Goal: Use online tool/utility: Utilize a website feature to perform a specific function

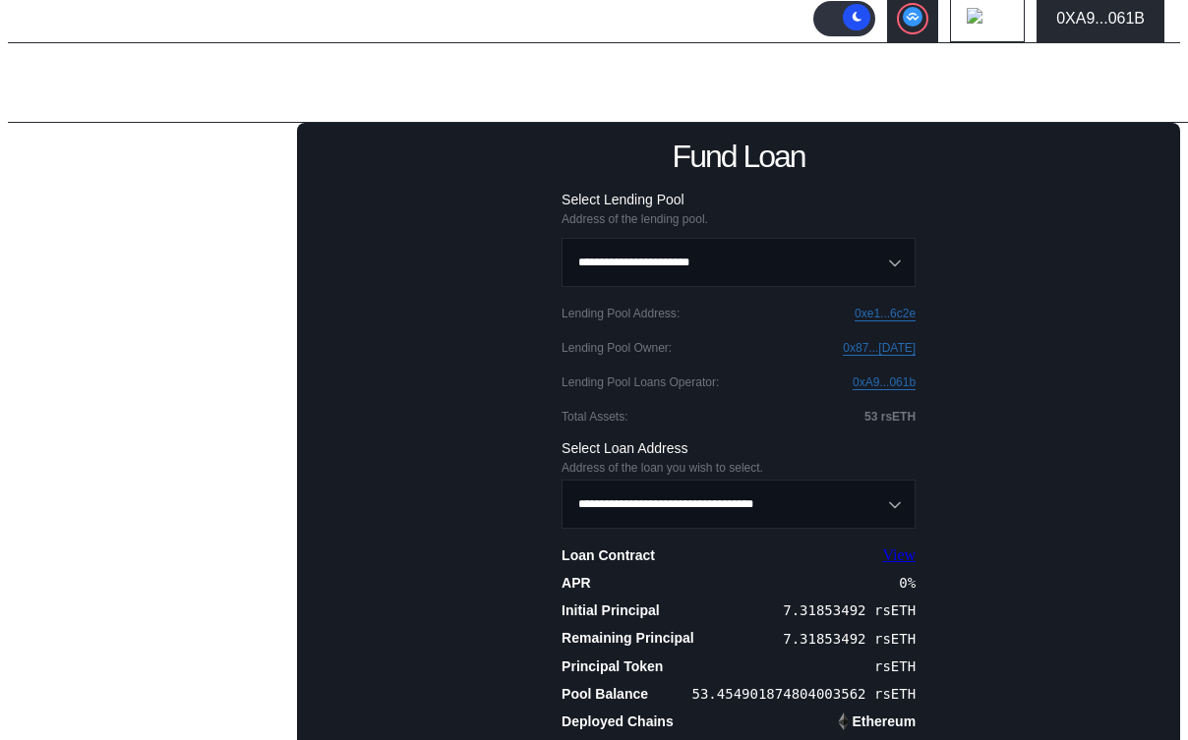
scroll to position [138, 0]
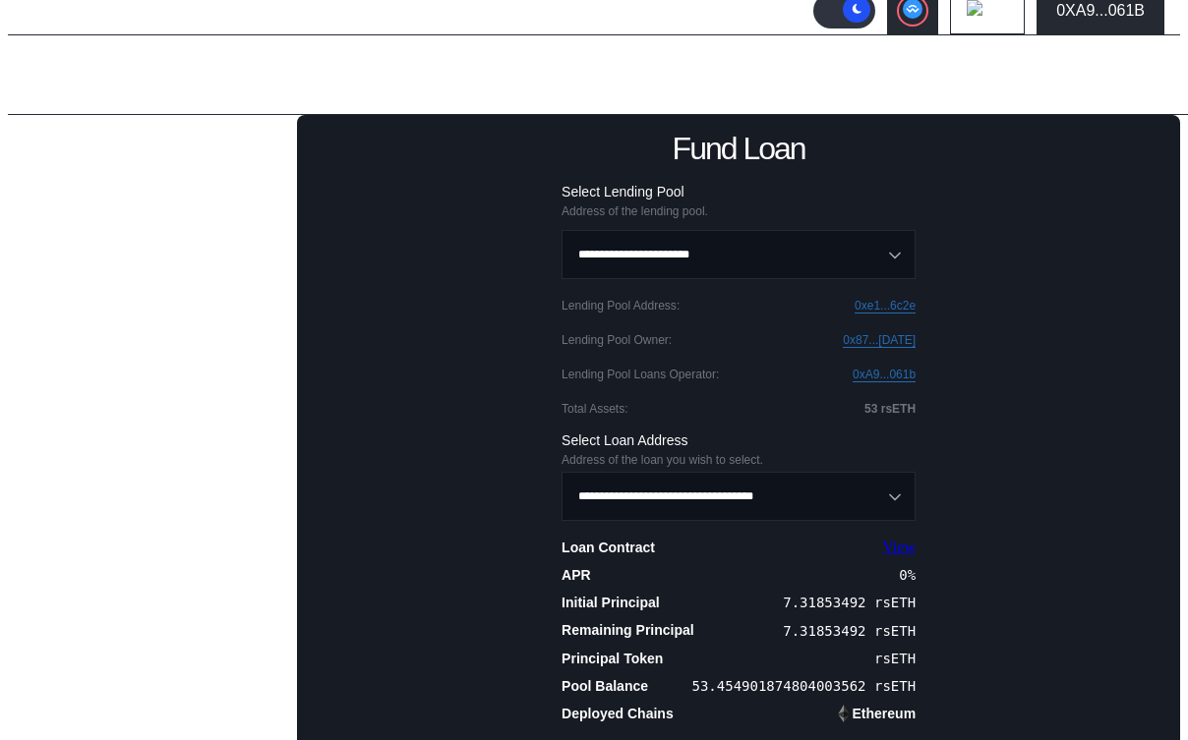
click at [97, 488] on div "Call Loan" at bounding box center [154, 476] width 215 height 24
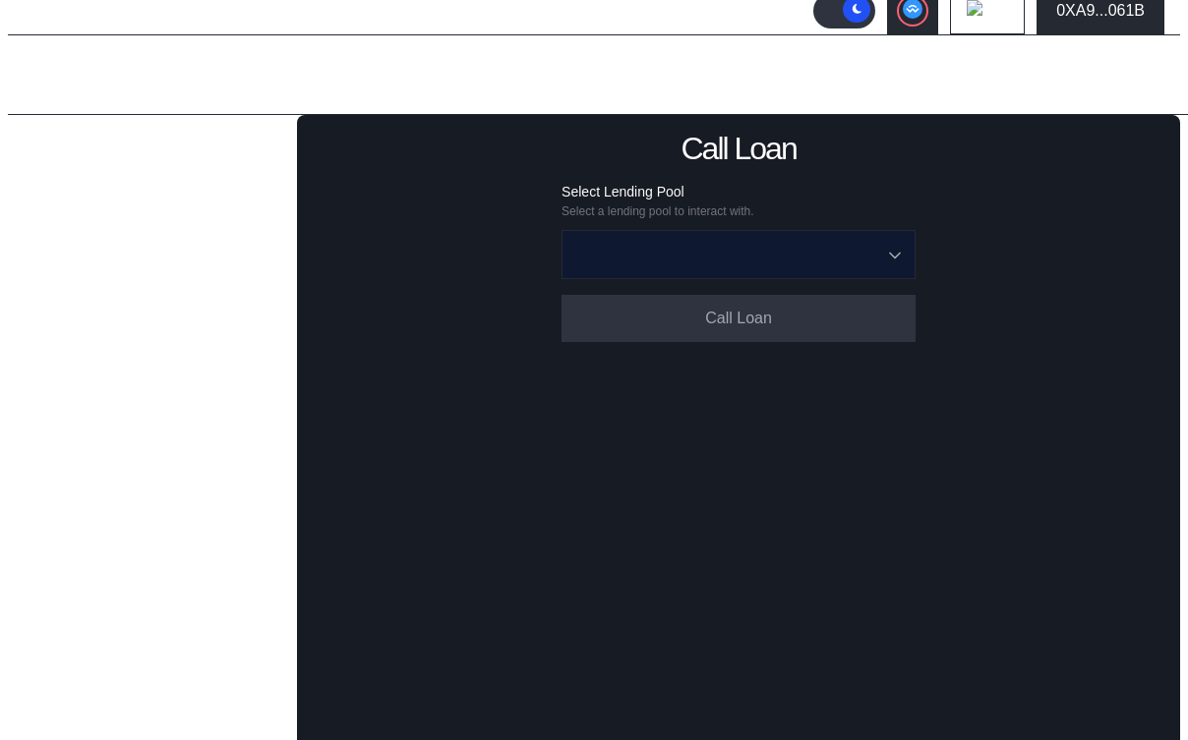
click at [712, 256] on input "Open menu" at bounding box center [727, 254] width 303 height 47
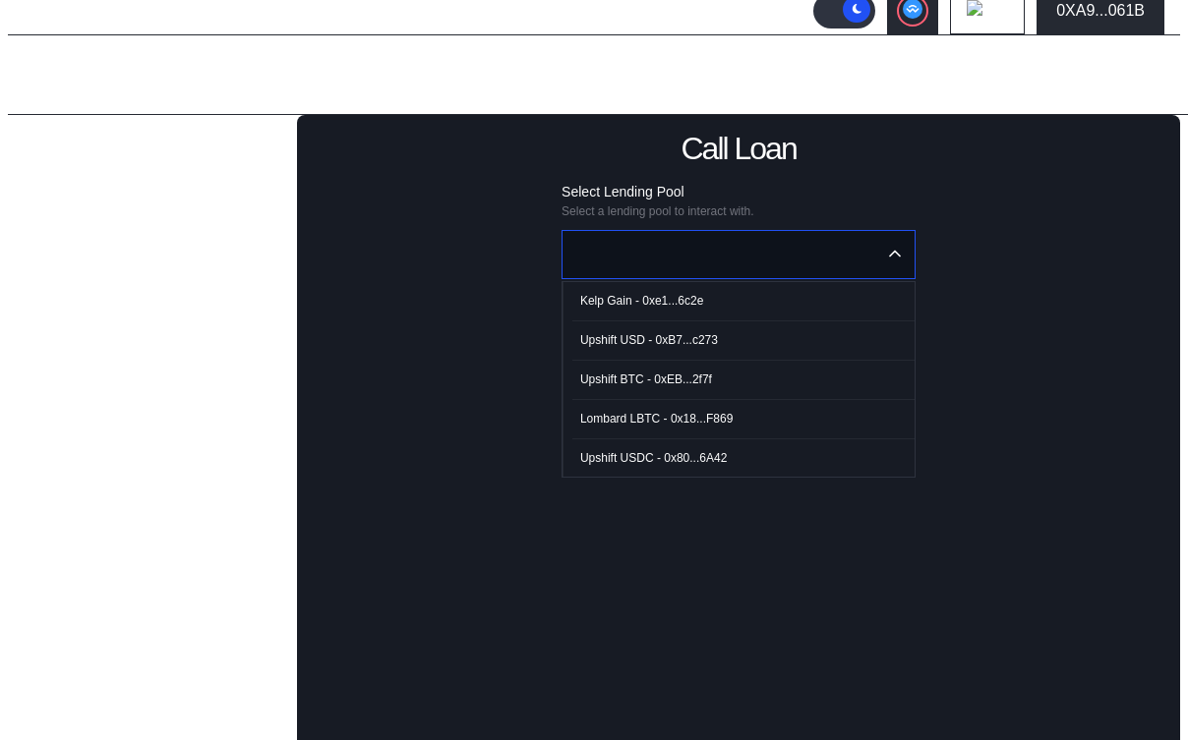
click at [709, 299] on span "Kelp Gain - 0xe1...6c2e" at bounding box center [743, 301] width 342 height 40
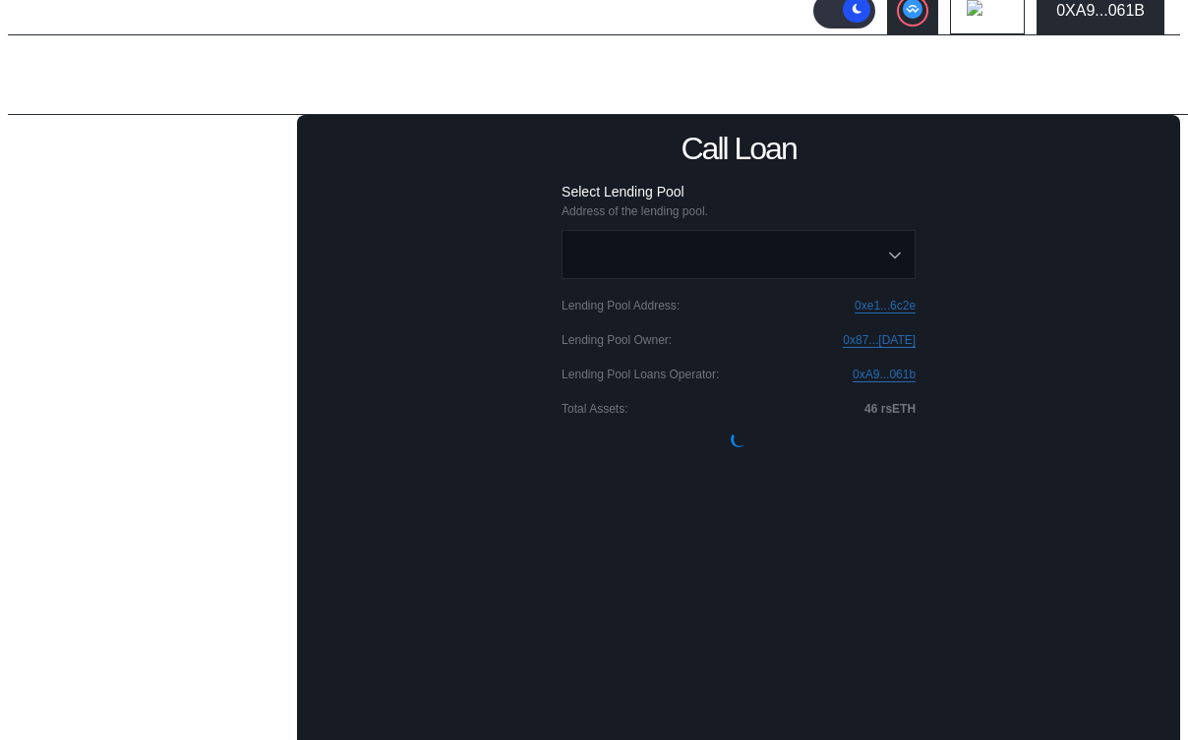
type input "**********"
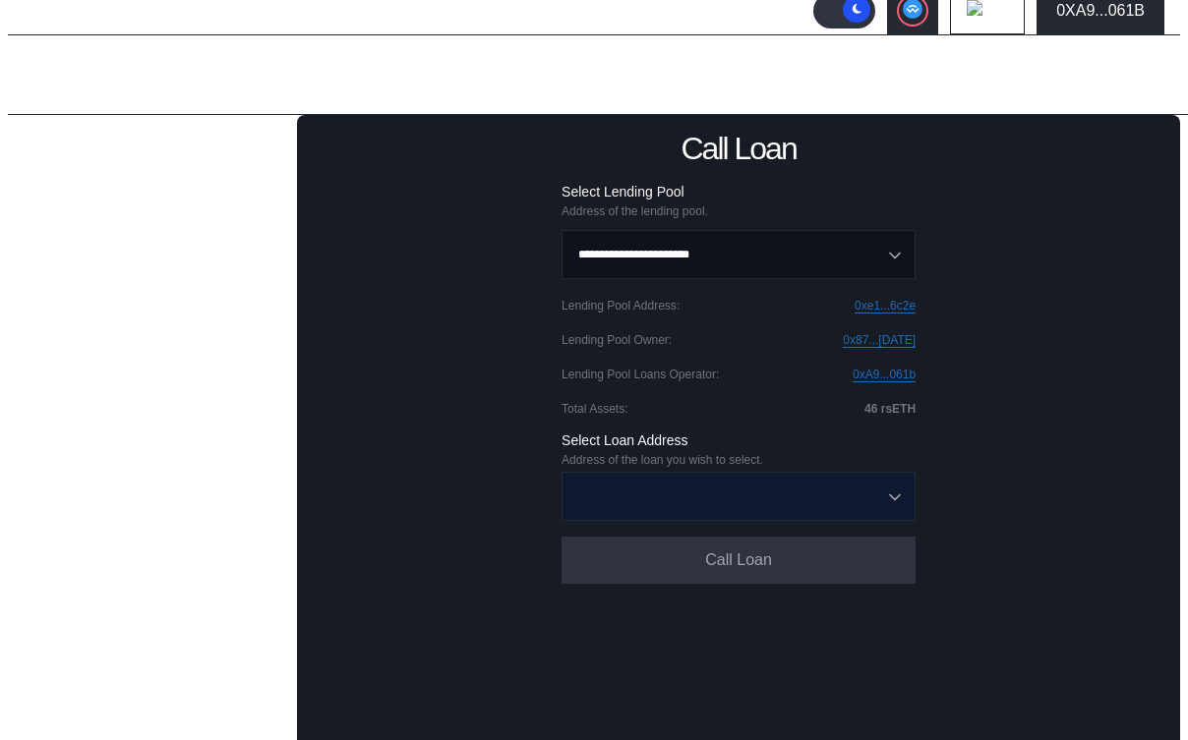
click at [658, 499] on input "Open menu" at bounding box center [727, 496] width 303 height 47
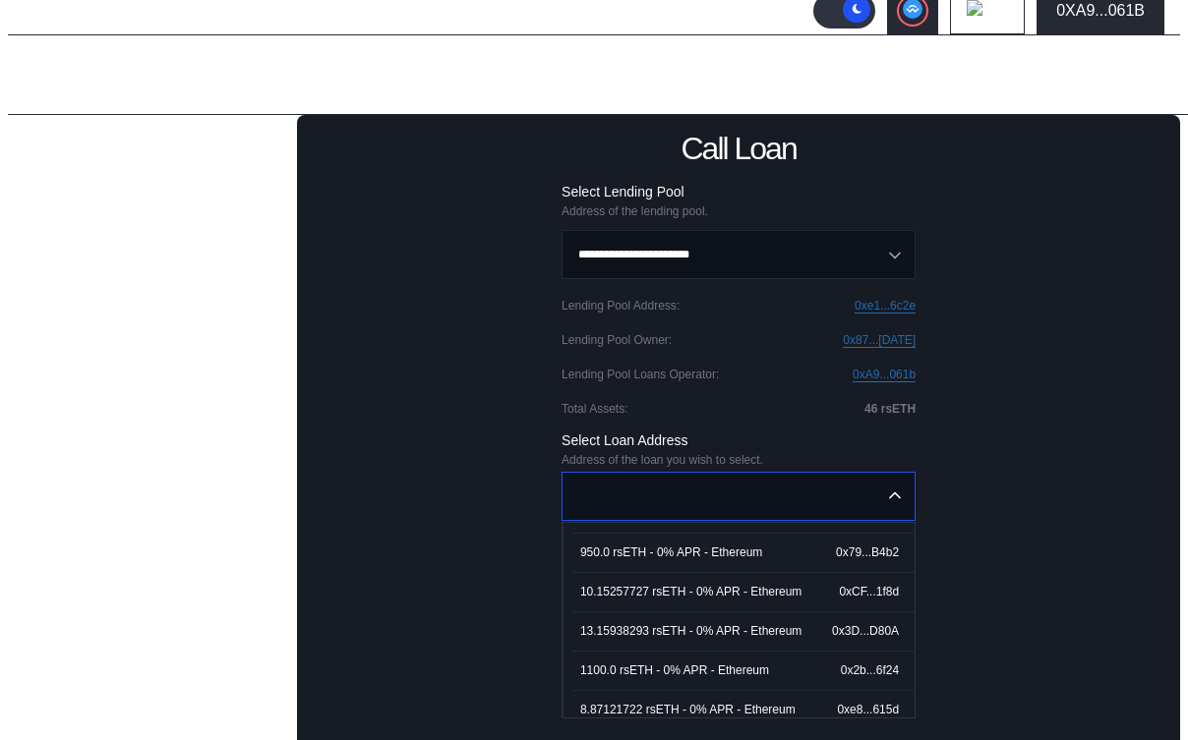
scroll to position [3699, 0]
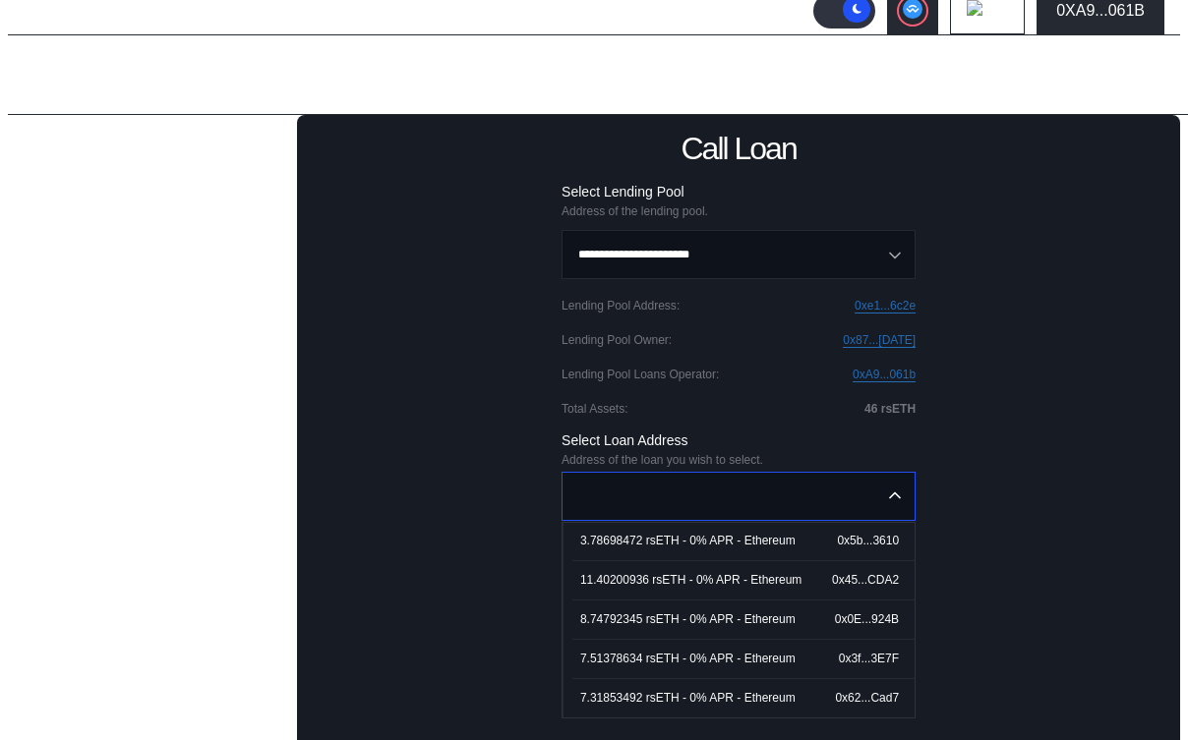
click at [639, 693] on div "7.31853492 rsETH - 0% APR - Ethereum" at bounding box center [687, 698] width 215 height 14
type input "**********"
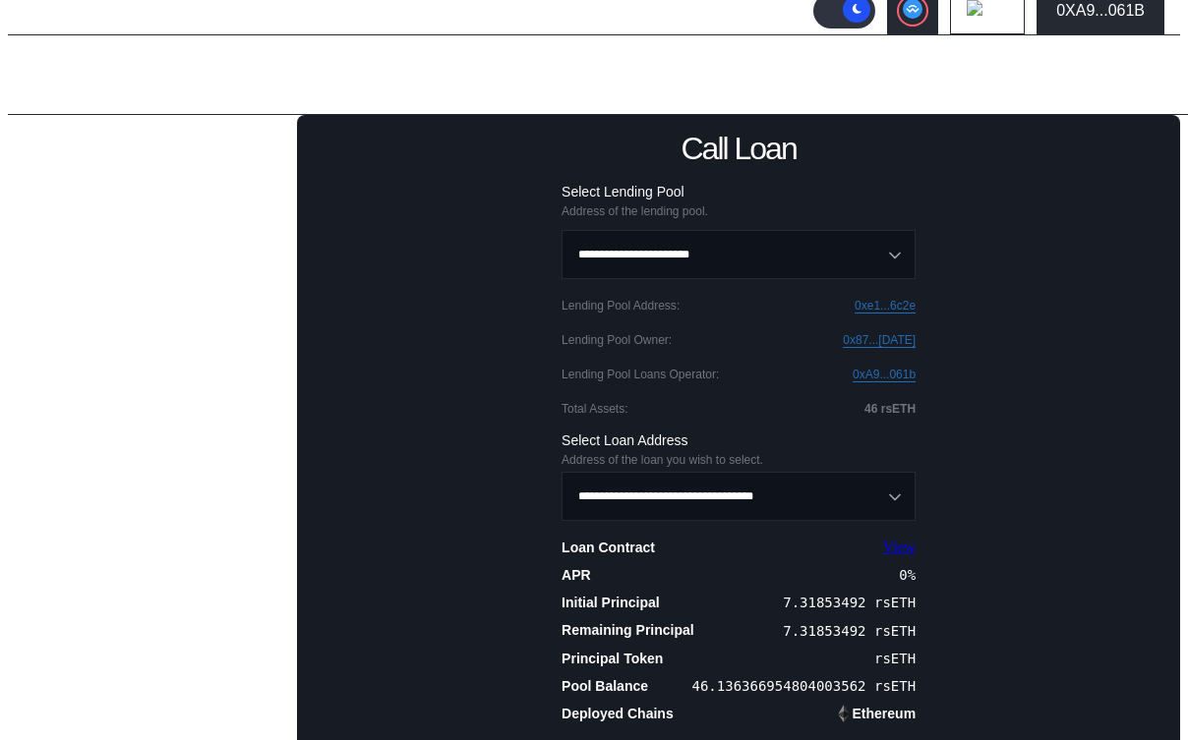
scroll to position [234, 0]
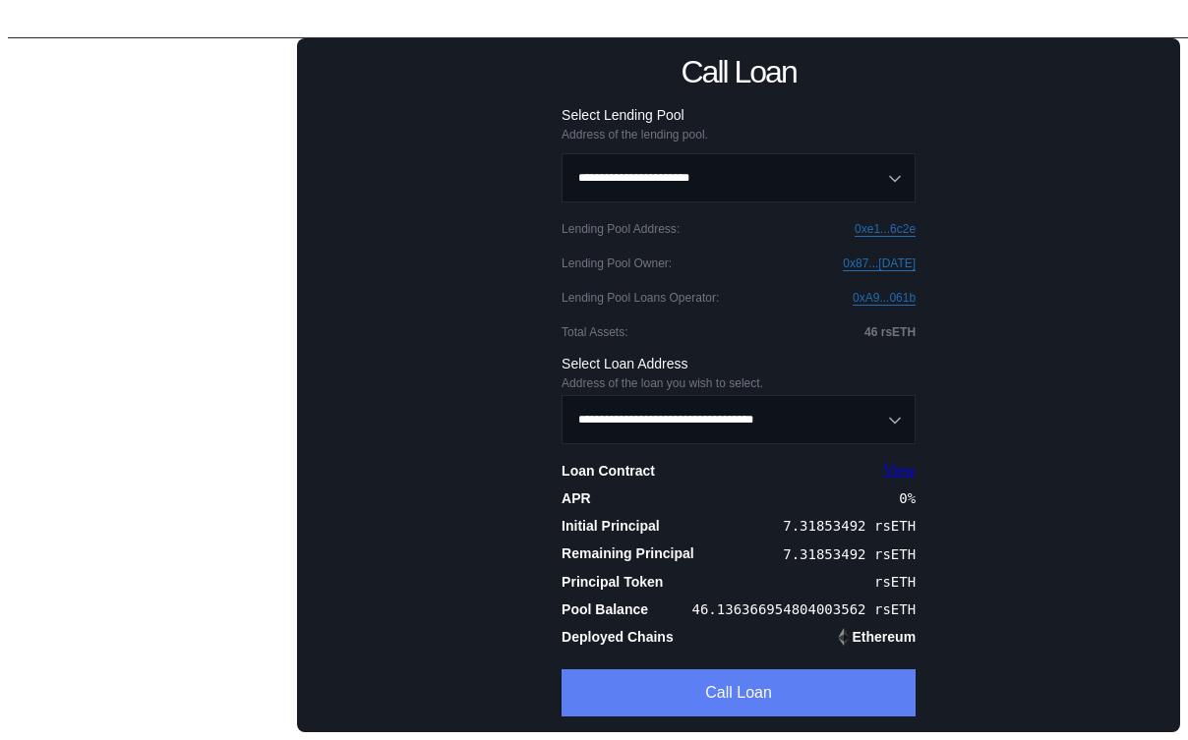
click at [681, 689] on button "Call Loan" at bounding box center [739, 693] width 354 height 47
